Goal: Task Accomplishment & Management: Manage account settings

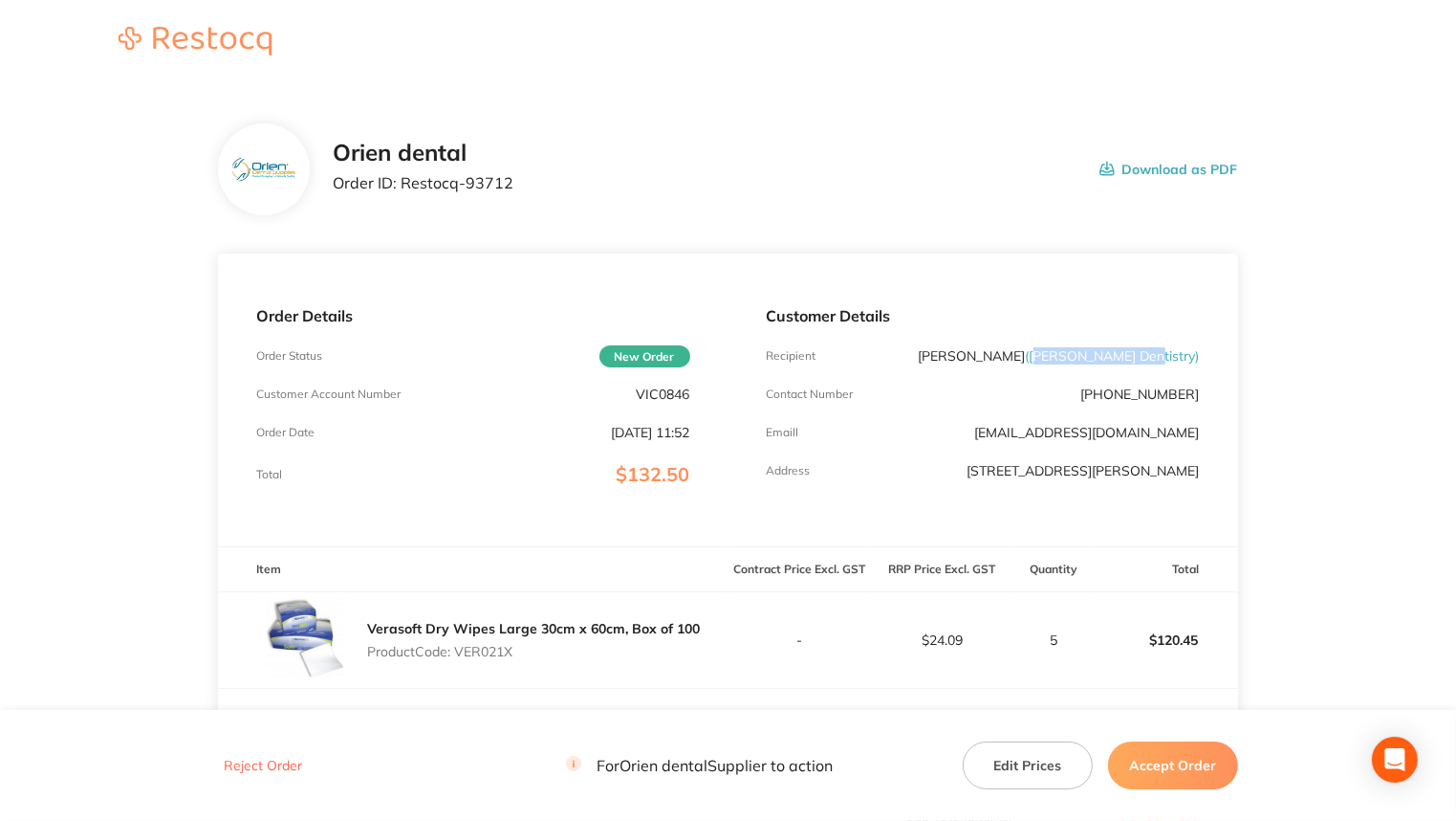
drag, startPoint x: 1085, startPoint y: 358, endPoint x: 1196, endPoint y: 361, distance: 111.0
click at [1196, 361] on span "( [PERSON_NAME] Dentistry )" at bounding box center [1113, 355] width 174 height 17
copy span "shmore Dentistry"
click at [489, 644] on p "Product Code: VER021X" at bounding box center [534, 651] width 333 height 16
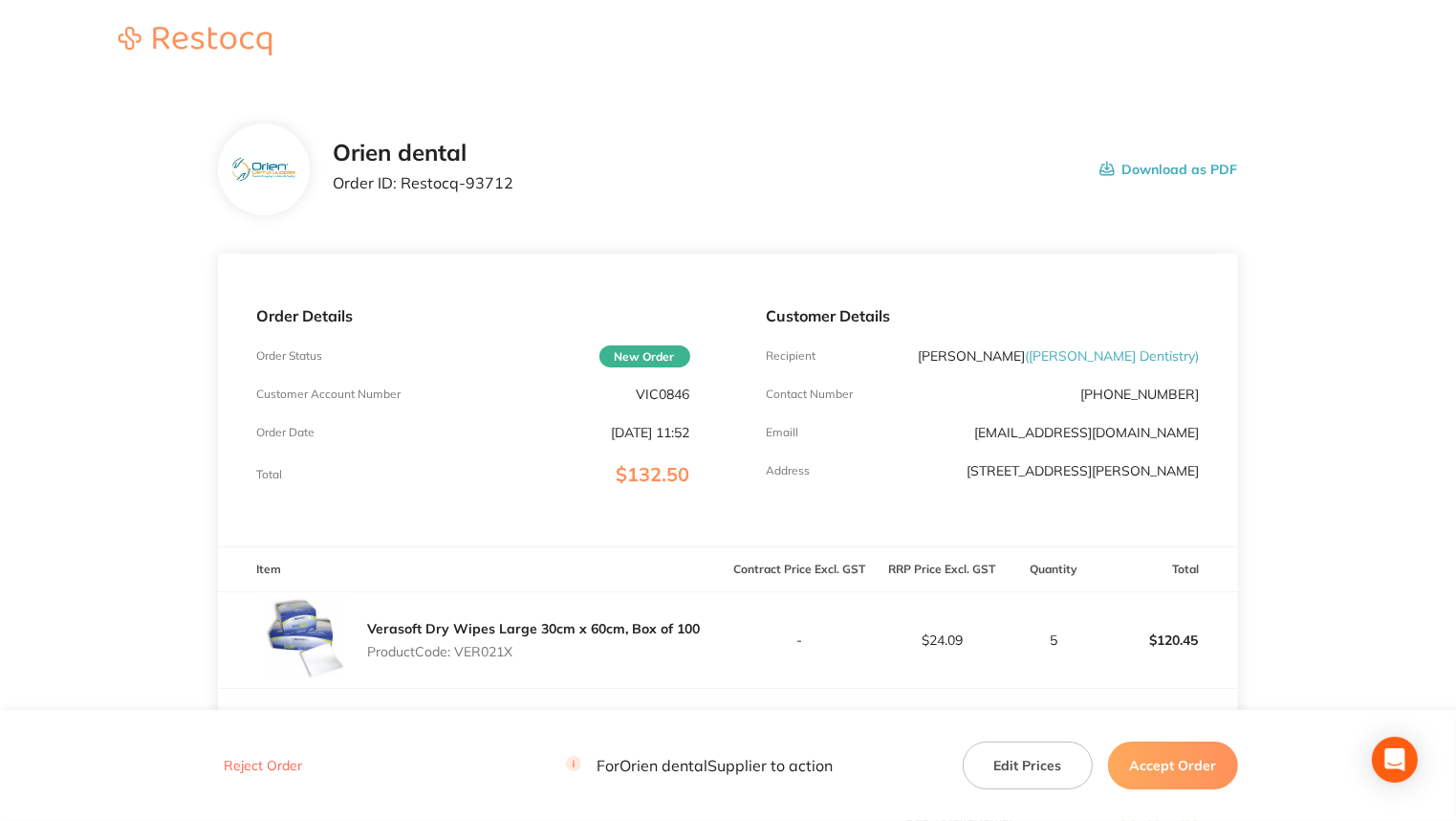
copy p "VER021X"
drag, startPoint x: 402, startPoint y: 184, endPoint x: 561, endPoint y: 171, distance: 159.5
click at [561, 171] on div "Orien dental Order ID: Restocq- 93712 Download as PDF" at bounding box center [785, 170] width 904 height 59
copy p "Restocq- 93712"
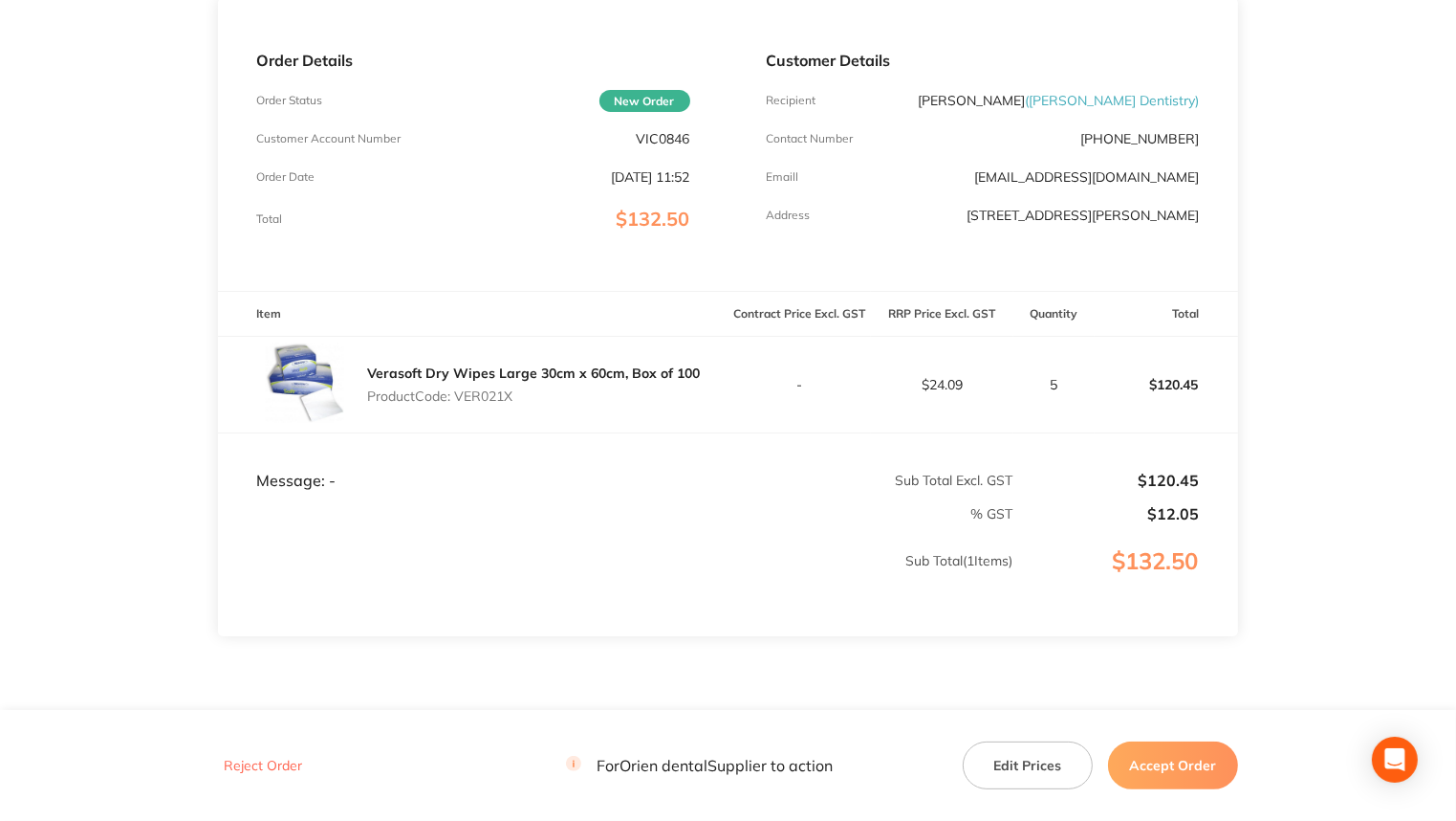
scroll to position [256, 0]
click at [1176, 768] on button "Accept Order" at bounding box center [1173, 765] width 130 height 48
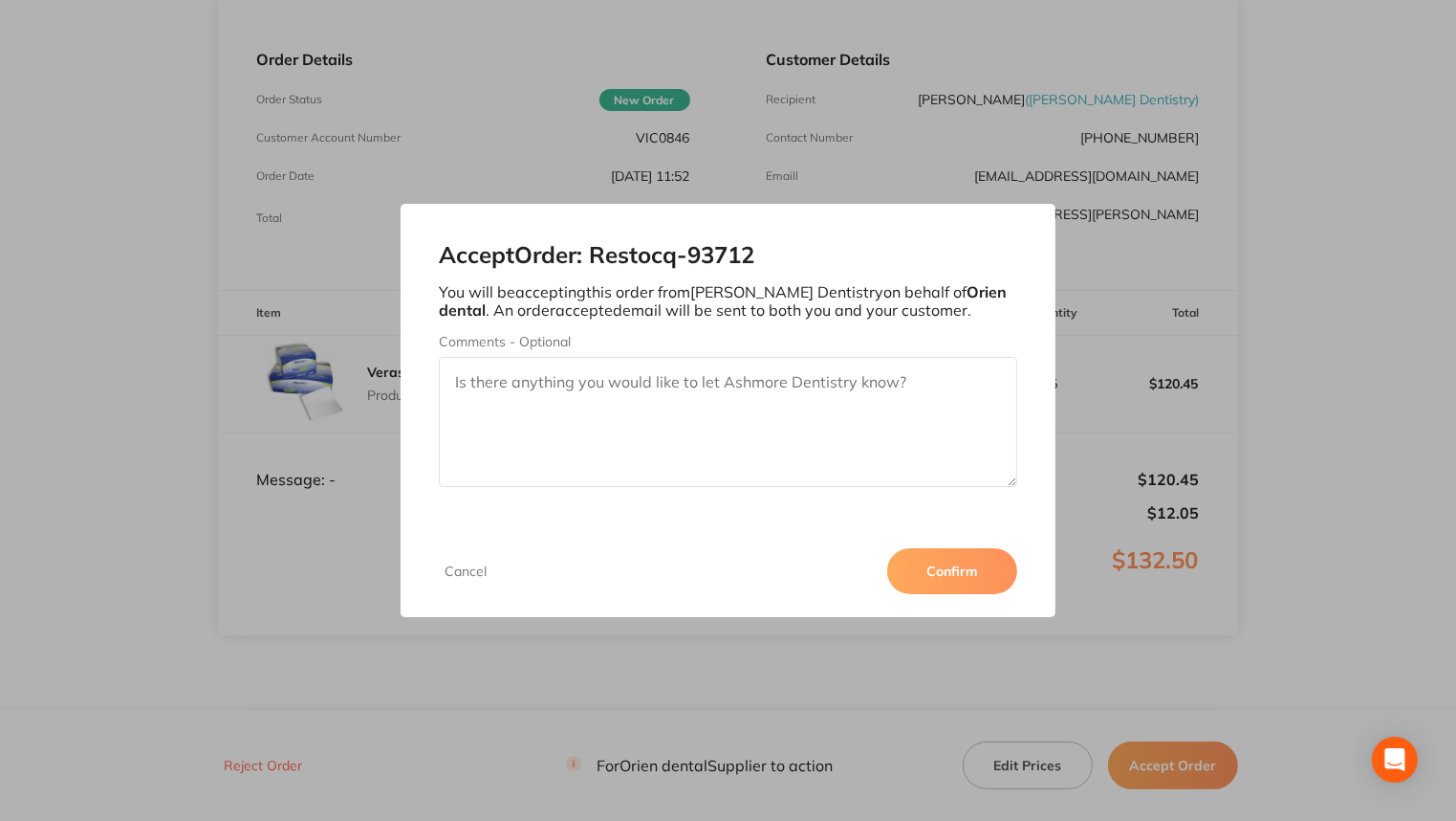
click at [963, 570] on button "Confirm" at bounding box center [953, 571] width 130 height 46
